Goal: Transaction & Acquisition: Book appointment/travel/reservation

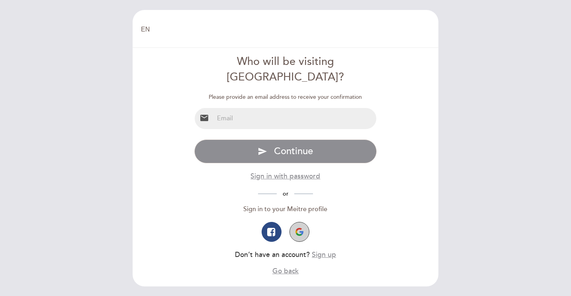
click at [301, 228] on img "button" at bounding box center [299, 232] width 8 height 8
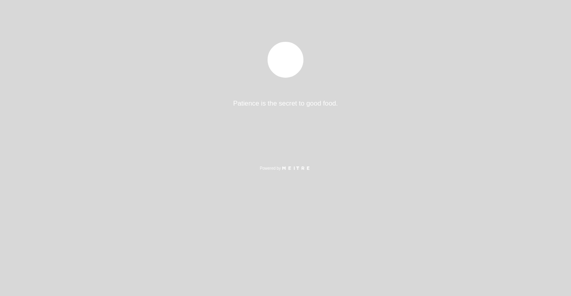
select select "es"
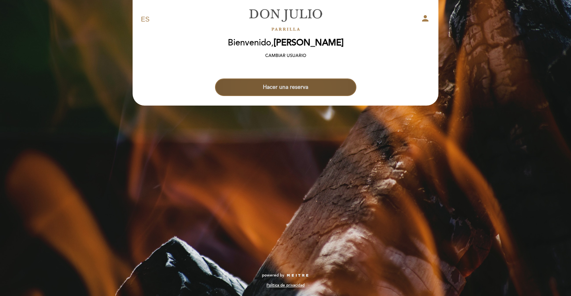
click at [270, 90] on button "Hacer una reserva" at bounding box center [285, 87] width 141 height 18
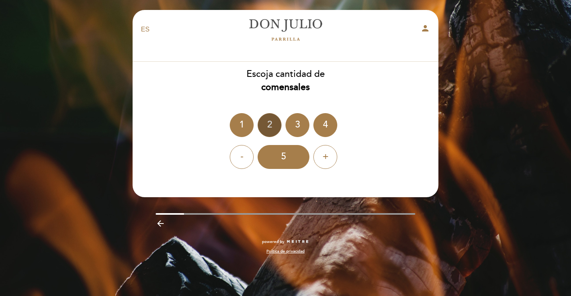
click at [268, 124] on div "2" at bounding box center [270, 125] width 24 height 24
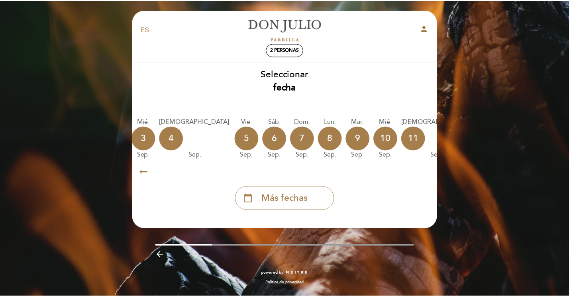
scroll to position [0, 157]
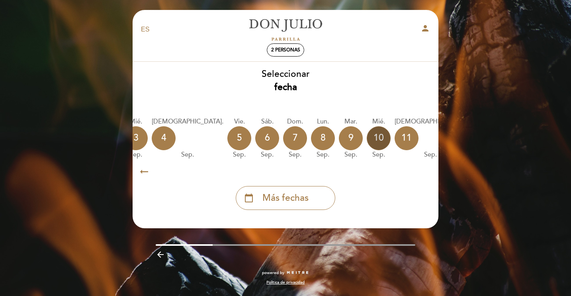
click at [367, 139] on div "10" at bounding box center [379, 138] width 24 height 24
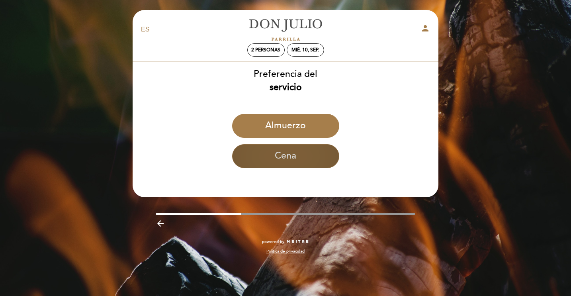
click at [305, 148] on button "Cena" at bounding box center [285, 156] width 107 height 24
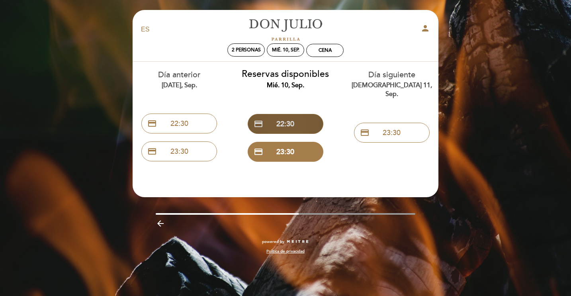
click at [295, 129] on button "credit_card 22:30" at bounding box center [286, 124] width 76 height 20
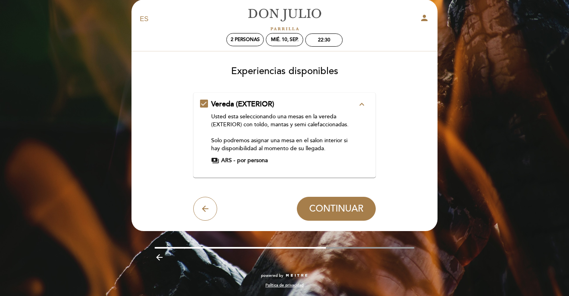
scroll to position [10, 0]
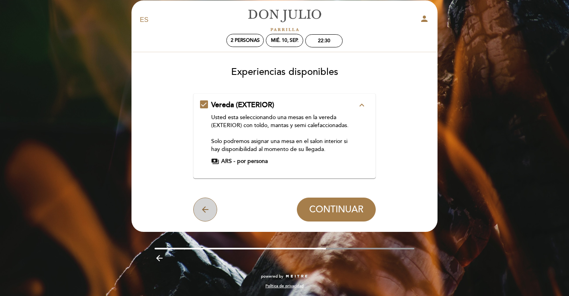
click at [204, 213] on icon "arrow_back" at bounding box center [205, 210] width 10 height 10
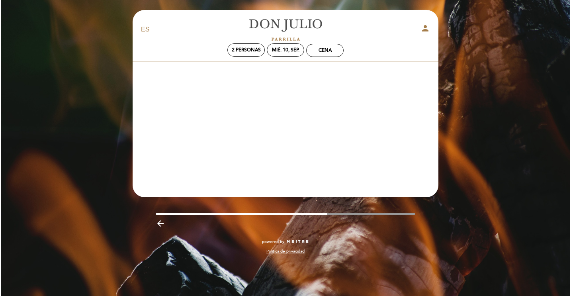
scroll to position [0, 0]
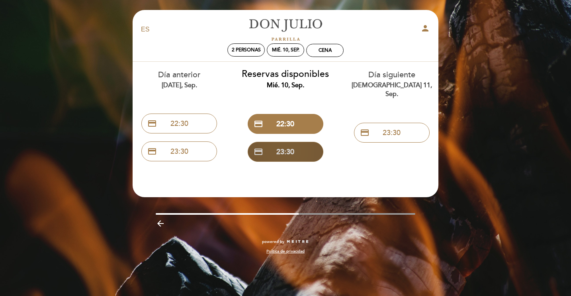
click at [267, 148] on button "credit_card 23:30" at bounding box center [286, 152] width 76 height 20
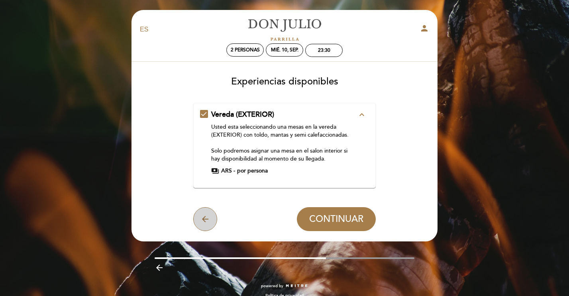
click at [198, 214] on button "arrow_back" at bounding box center [205, 219] width 24 height 24
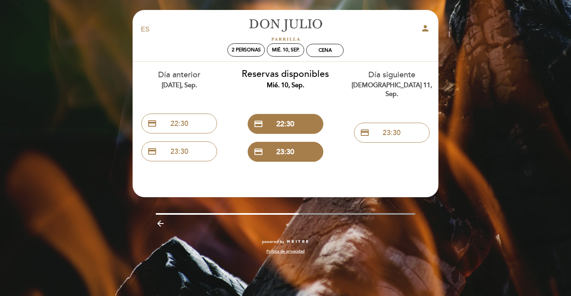
click at [158, 224] on icon "arrow_backward" at bounding box center [161, 224] width 10 height 10
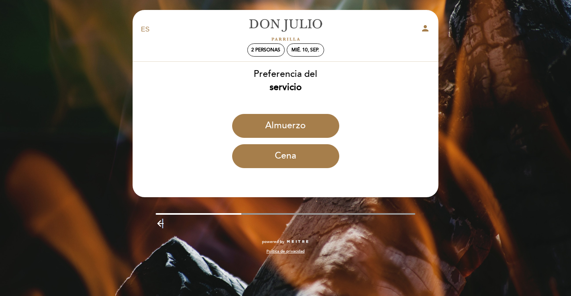
click at [162, 222] on icon "arrow_backward" at bounding box center [161, 224] width 10 height 10
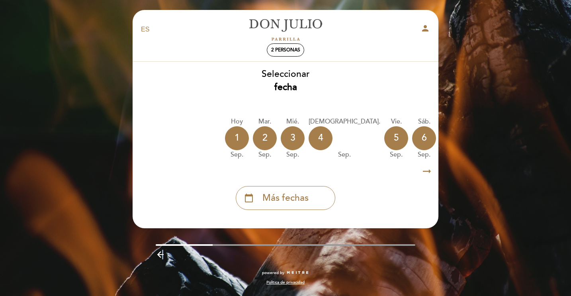
click at [424, 30] on icon "person" at bounding box center [426, 28] width 10 height 10
select select "es"
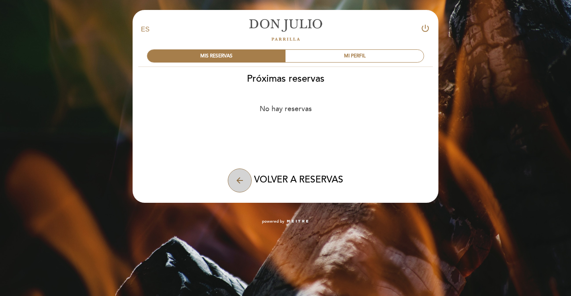
click at [237, 183] on icon "arrow_back" at bounding box center [240, 181] width 10 height 10
select select "es"
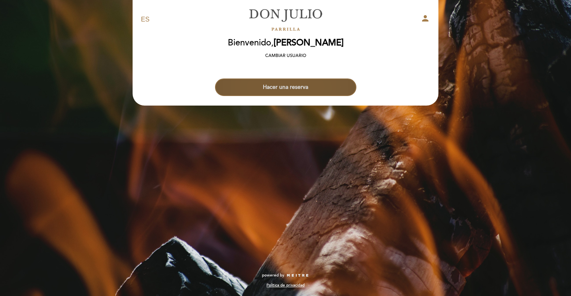
click at [334, 88] on button "Hacer una reserva" at bounding box center [285, 87] width 141 height 18
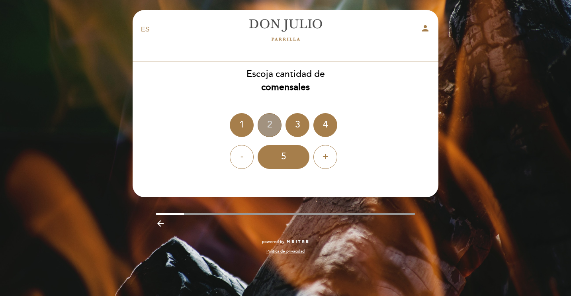
click at [265, 129] on div "2" at bounding box center [270, 125] width 24 height 24
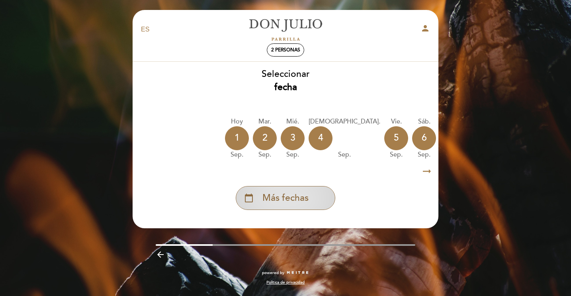
click at [312, 194] on div "calendar_today Más fechas" at bounding box center [286, 198] width 100 height 24
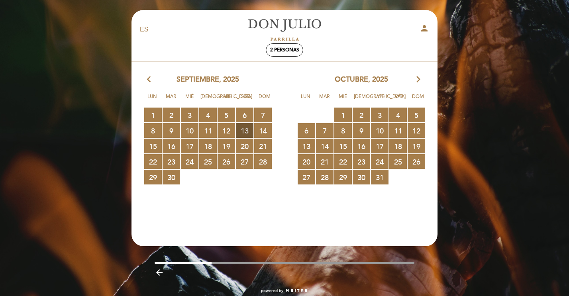
click at [247, 127] on span "13 RESERVAS DISPONIBLES" at bounding box center [245, 130] width 18 height 15
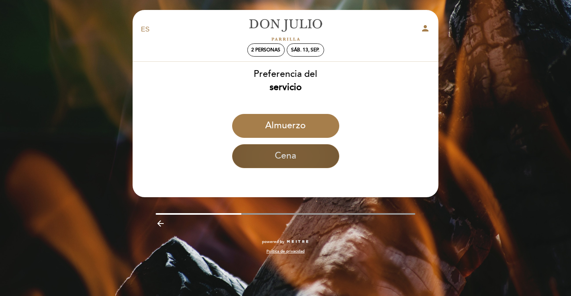
click at [261, 147] on button "Cena" at bounding box center [285, 156] width 107 height 24
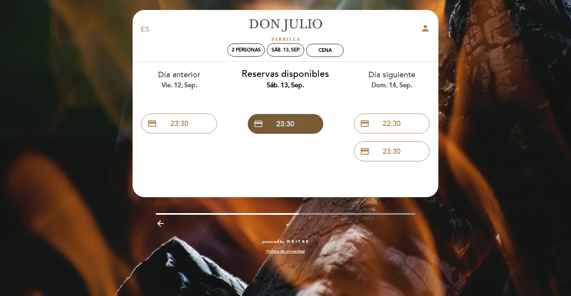
click at [270, 128] on button "credit_card 23:30" at bounding box center [286, 124] width 76 height 20
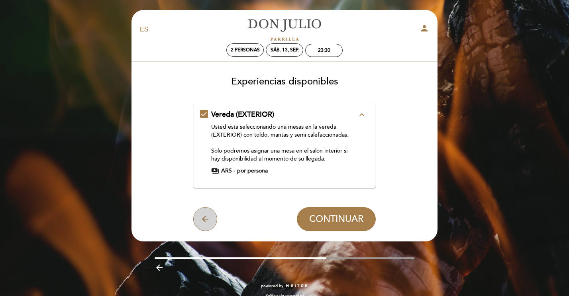
click at [204, 222] on icon "arrow_back" at bounding box center [205, 219] width 10 height 10
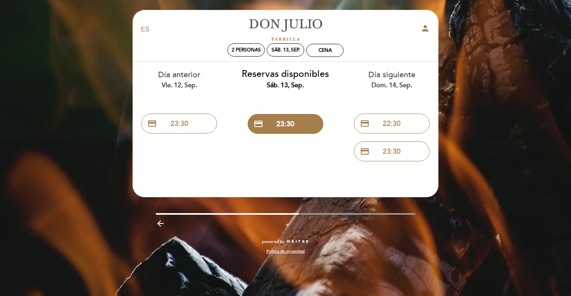
click at [164, 218] on div "arrow_backward" at bounding box center [286, 223] width 318 height 16
click at [156, 224] on icon "arrow_backward" at bounding box center [161, 224] width 10 height 10
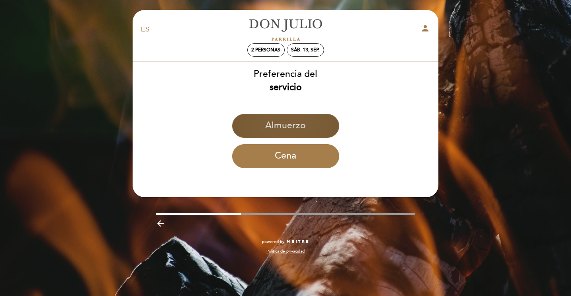
click at [281, 127] on button "Almuerzo" at bounding box center [285, 126] width 107 height 24
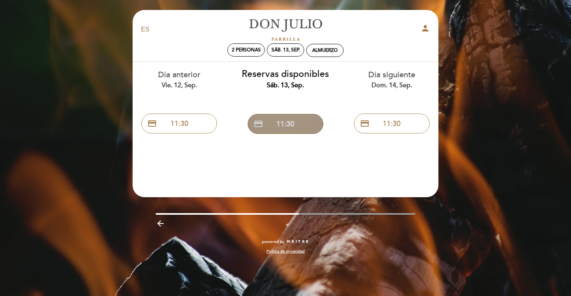
click at [278, 128] on button "credit_card 11:30" at bounding box center [286, 124] width 76 height 20
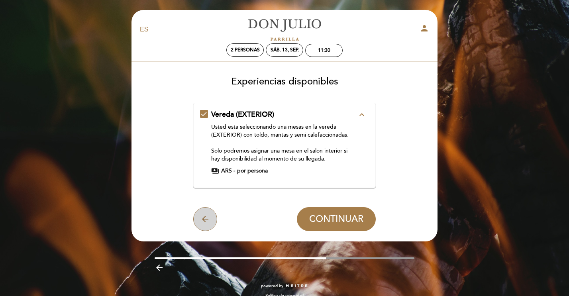
click at [200, 230] on button "arrow_back" at bounding box center [205, 219] width 24 height 24
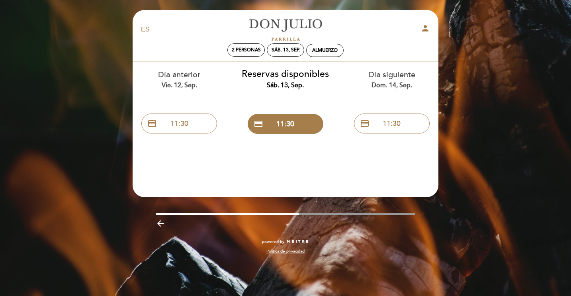
click at [160, 223] on icon "arrow_backward" at bounding box center [161, 224] width 10 height 10
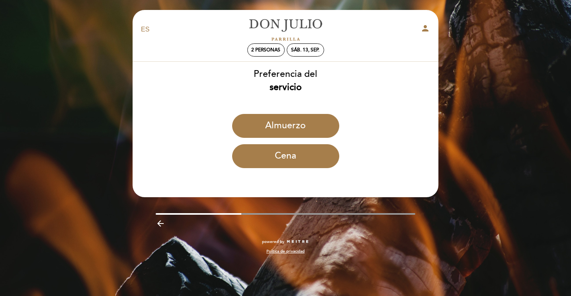
click at [160, 223] on icon "arrow_backward" at bounding box center [161, 224] width 10 height 10
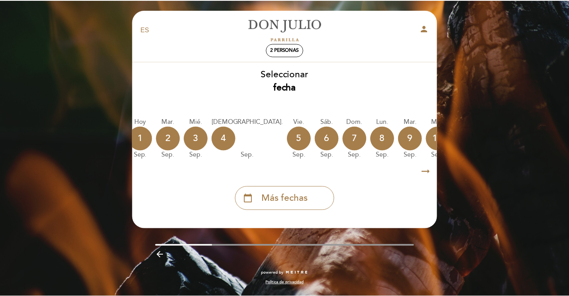
scroll to position [0, 114]
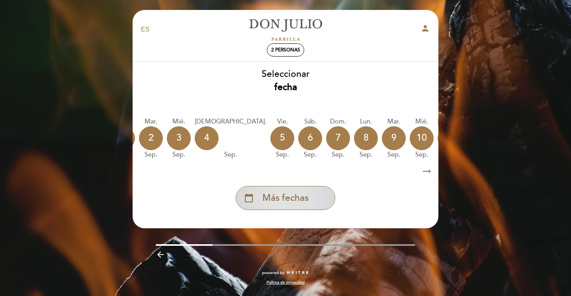
click at [323, 197] on div "calendar_today Más fechas" at bounding box center [286, 198] width 100 height 24
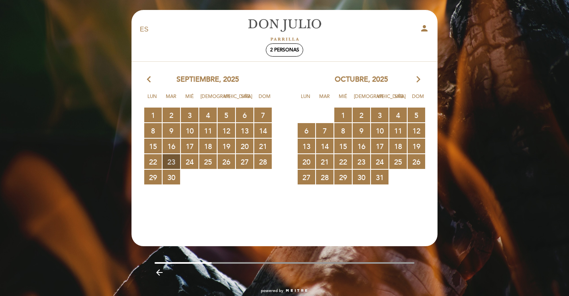
click at [163, 165] on span "23 RESERVAS DISPONIBLES" at bounding box center [171, 161] width 18 height 15
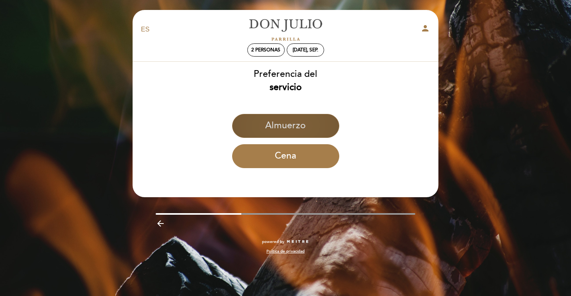
click at [264, 127] on button "Almuerzo" at bounding box center [285, 126] width 107 height 24
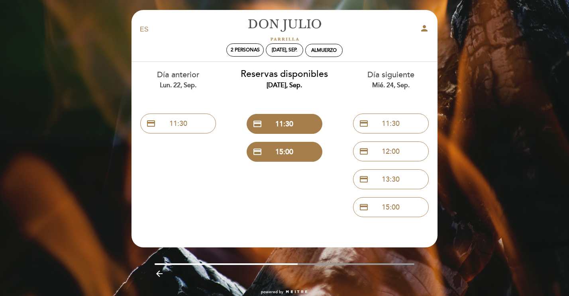
click at [264, 127] on button "credit_card 11:30" at bounding box center [284, 124] width 76 height 20
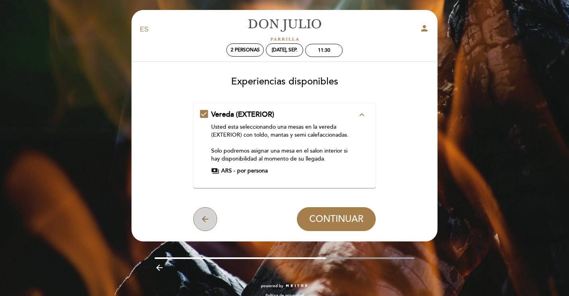
click at [202, 220] on icon "arrow_back" at bounding box center [205, 219] width 10 height 10
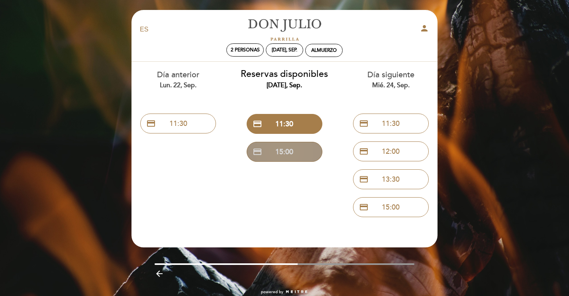
click at [274, 146] on button "credit_card 15:00" at bounding box center [284, 152] width 76 height 20
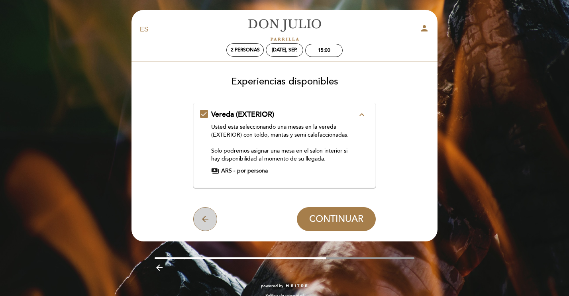
click at [196, 212] on button "arrow_back" at bounding box center [205, 219] width 24 height 24
